Goal: Find contact information: Find contact information

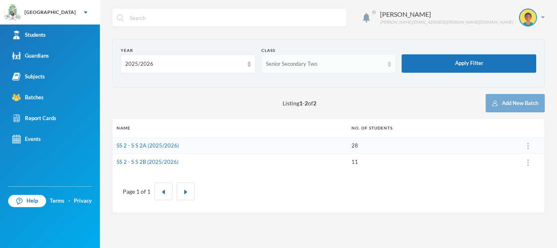
click at [368, 69] on div "Senior Secondary Two" at bounding box center [328, 64] width 135 height 18
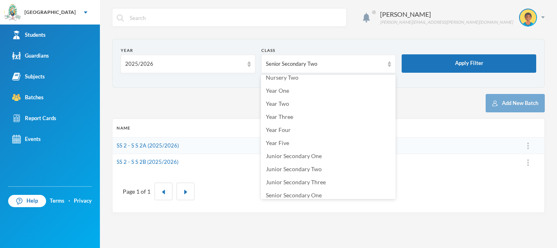
scroll to position [61, 0]
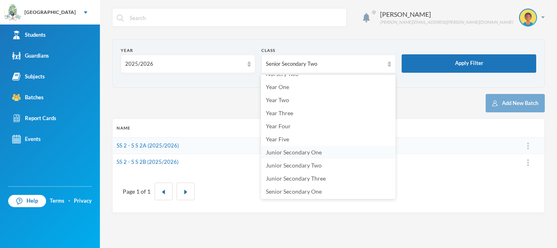
click at [300, 151] on span "Junior Secondary One" at bounding box center [294, 151] width 56 height 7
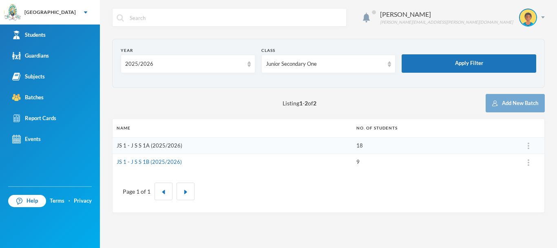
click at [155, 144] on link "JS 1 - J S S 1A (2025/2026)" at bounding box center [150, 145] width 66 height 7
click at [358, 67] on div "Junior Secondary One" at bounding box center [325, 64] width 118 height 8
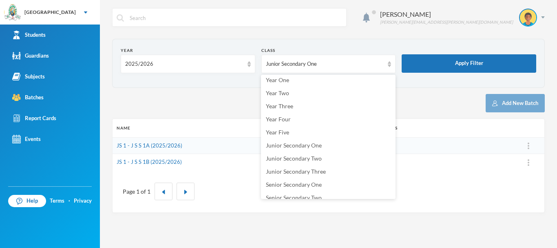
scroll to position [70, 0]
click at [298, 157] on span "Junior Secondary Two" at bounding box center [294, 156] width 56 height 7
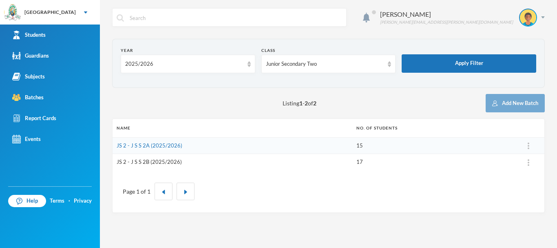
click at [155, 161] on link "JS 2 - J S S 2B (2025/2026)" at bounding box center [149, 161] width 65 height 7
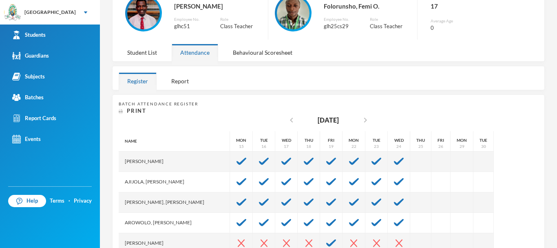
scroll to position [63, 0]
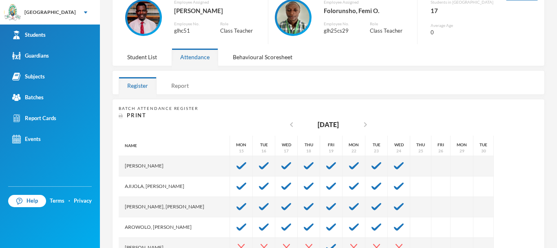
click at [182, 86] on div "Report" at bounding box center [180, 86] width 35 height 18
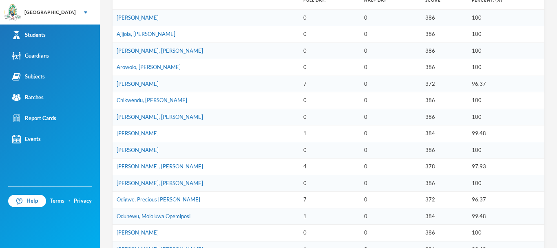
scroll to position [232, 0]
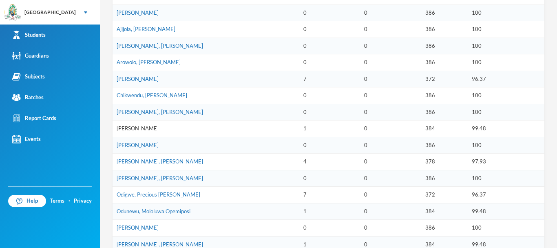
click at [153, 128] on link "[PERSON_NAME]" at bounding box center [138, 128] width 42 height 7
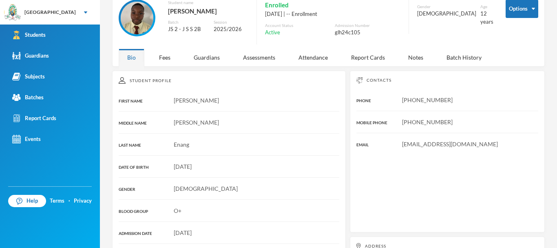
scroll to position [159, 0]
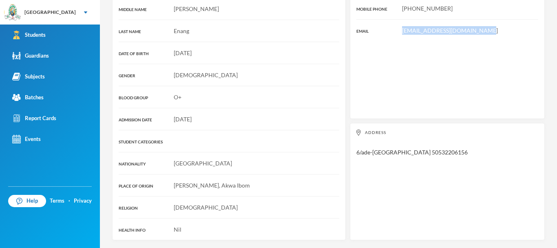
drag, startPoint x: 476, startPoint y: 31, endPoint x: 379, endPoint y: 33, distance: 97.1
click at [379, 33] on div "[EMAIL_ADDRESS][DOMAIN_NAME]" at bounding box center [447, 30] width 182 height 9
copy span "[EMAIL_ADDRESS][DOMAIN_NAME]"
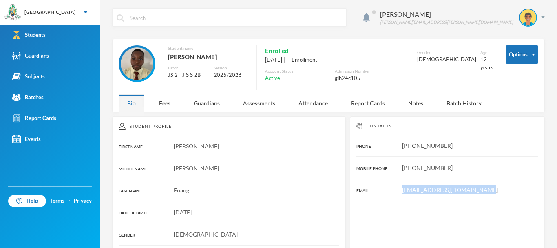
drag, startPoint x: 243, startPoint y: 54, endPoint x: 166, endPoint y: 62, distance: 77.0
click at [166, 62] on div "Student name [PERSON_NAME] JS 2 - J S S 2B Session 2025/2026" at bounding box center [184, 67] width 130 height 45
copy div "[PERSON_NAME]"
